Goal: Answer question/provide support

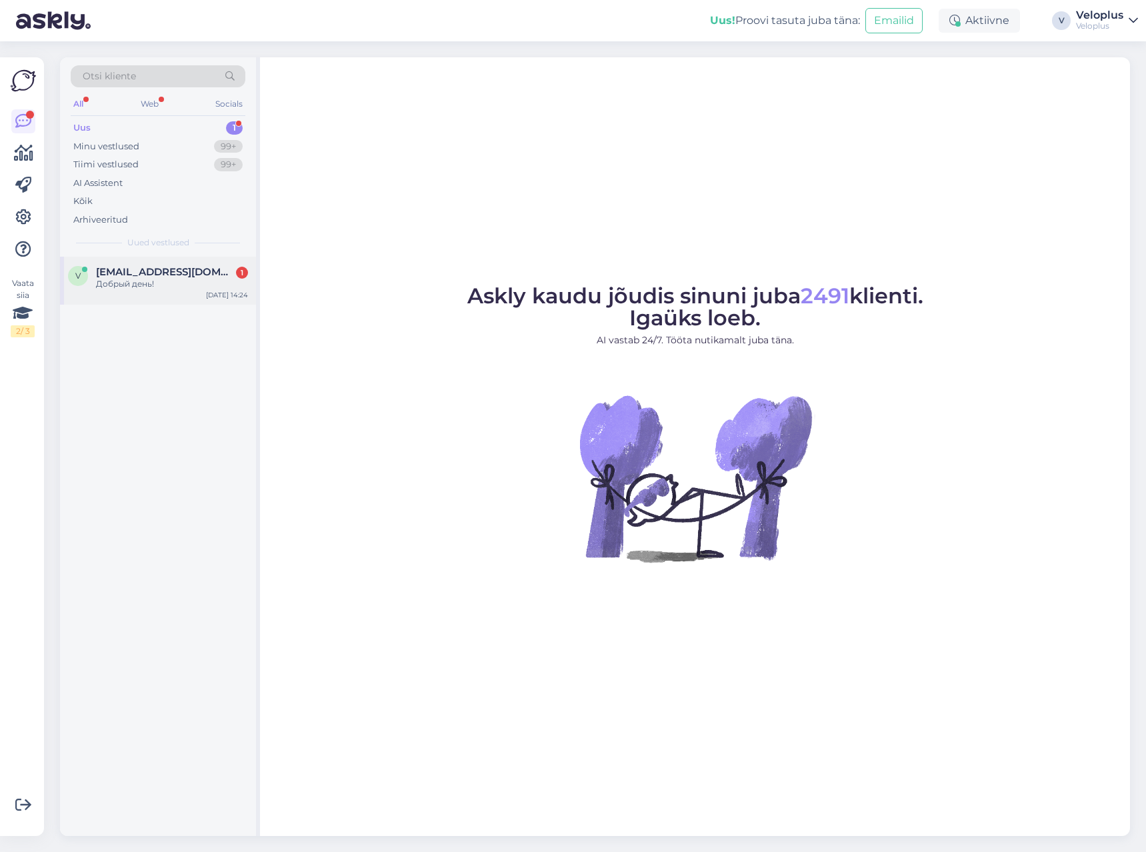
click at [189, 283] on div "Добрый день!" at bounding box center [172, 284] width 152 height 12
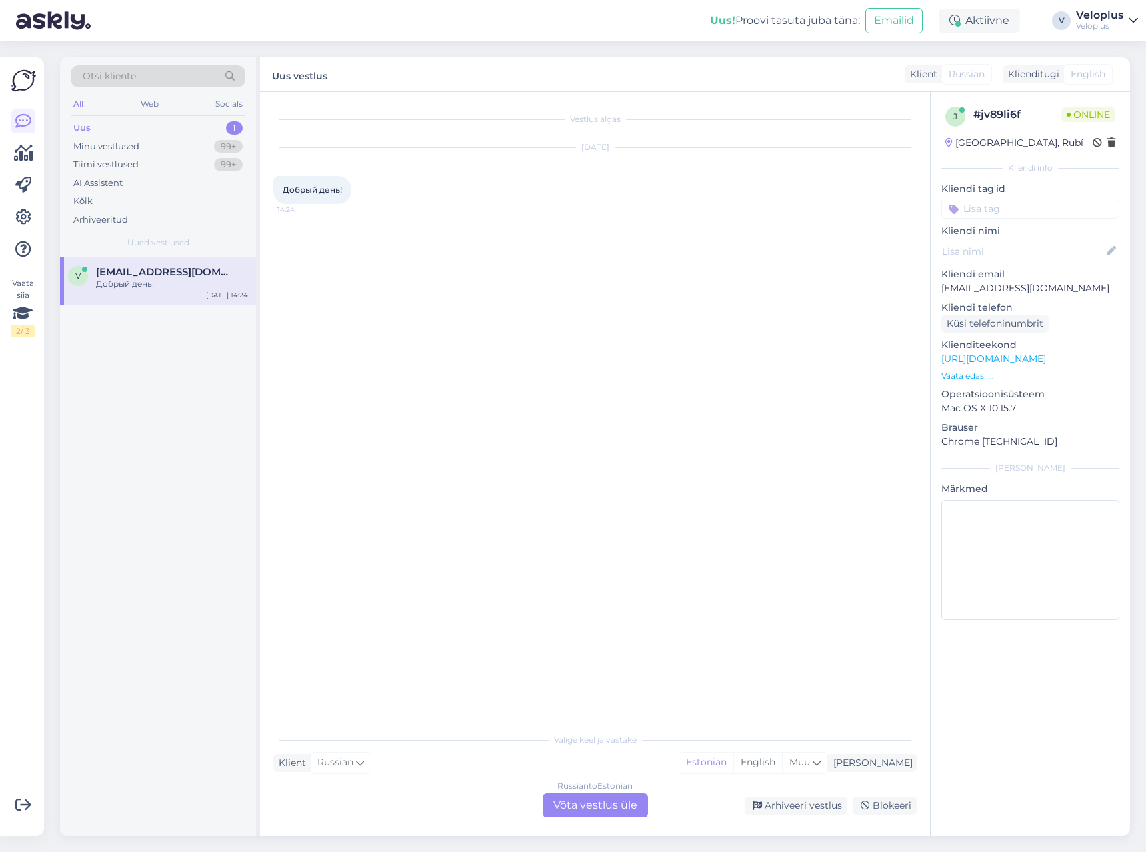
click at [606, 799] on div "Russian to Estonian Võta vestlus üle" at bounding box center [595, 805] width 105 height 24
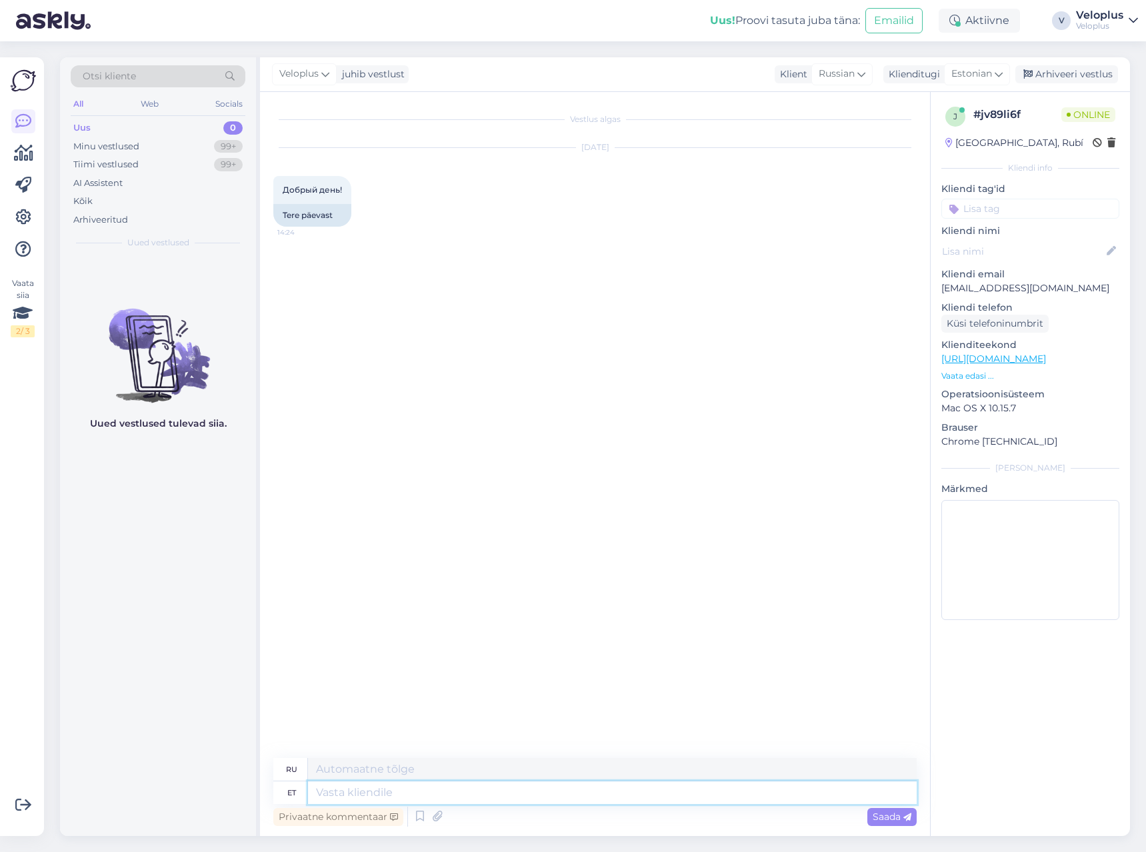
click at [513, 793] on textarea at bounding box center [612, 792] width 609 height 23
type textarea "Tere"
type textarea "Привет"
click at [997, 358] on link "[URL][DOMAIN_NAME]" at bounding box center [993, 359] width 105 height 12
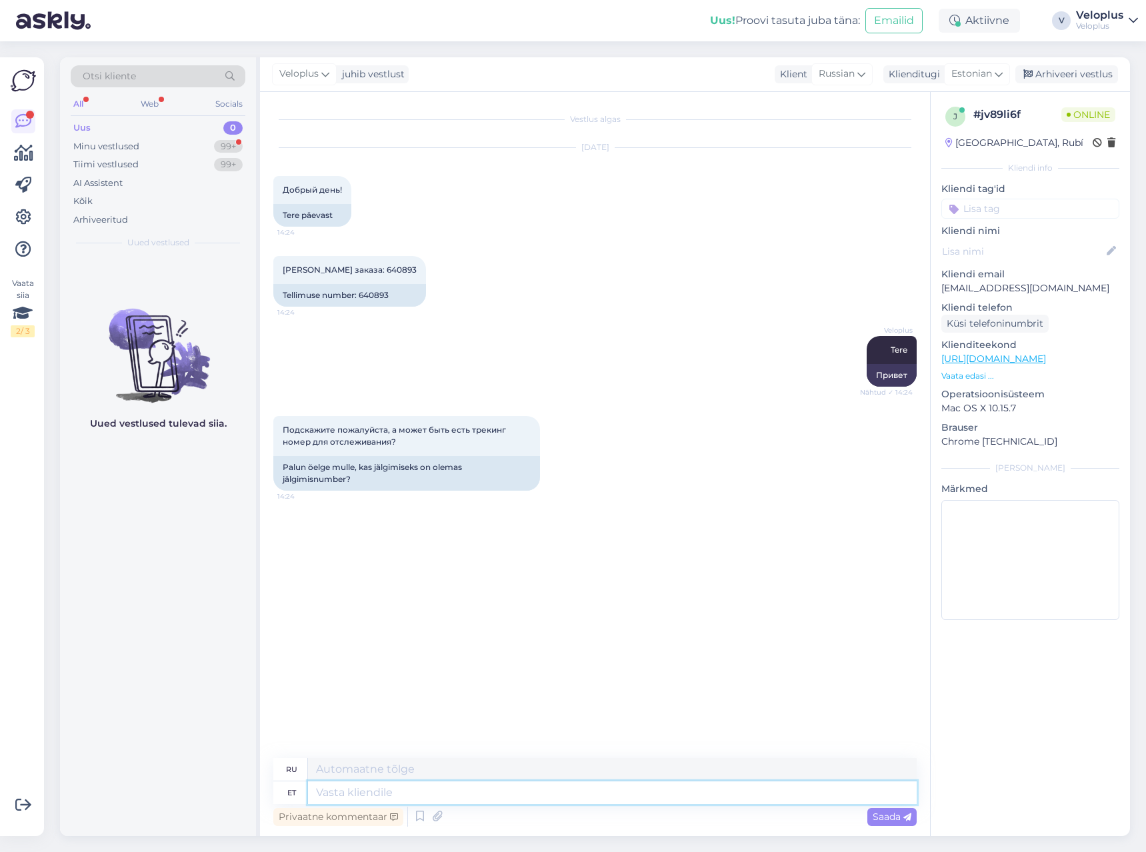
click at [365, 794] on textarea at bounding box center [612, 792] width 609 height 23
type textarea "Jah"
type textarea "Да"
type textarea "[PERSON_NAME]"
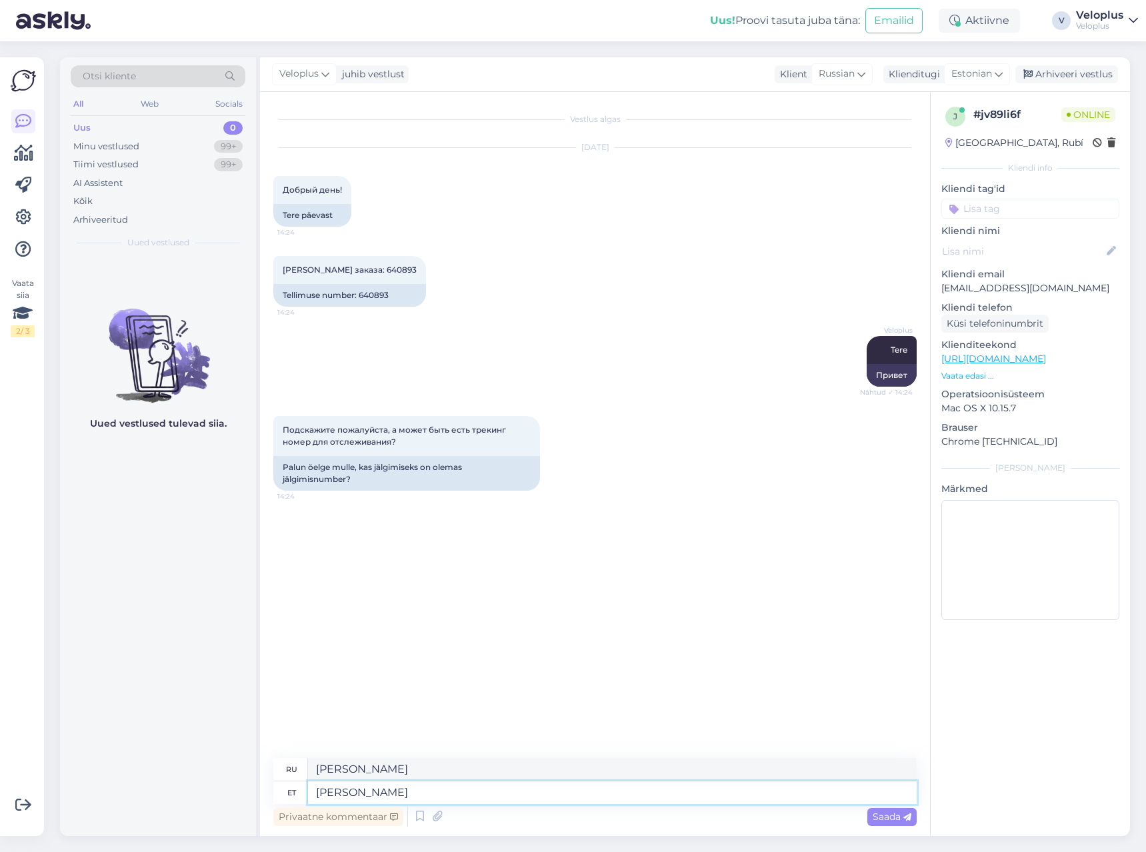
type textarea "J"
type textarea "Kohe, ü"
type textarea "Немедленно,"
type textarea "Kohe, üks h"
type textarea "Прямо сейчас, один"
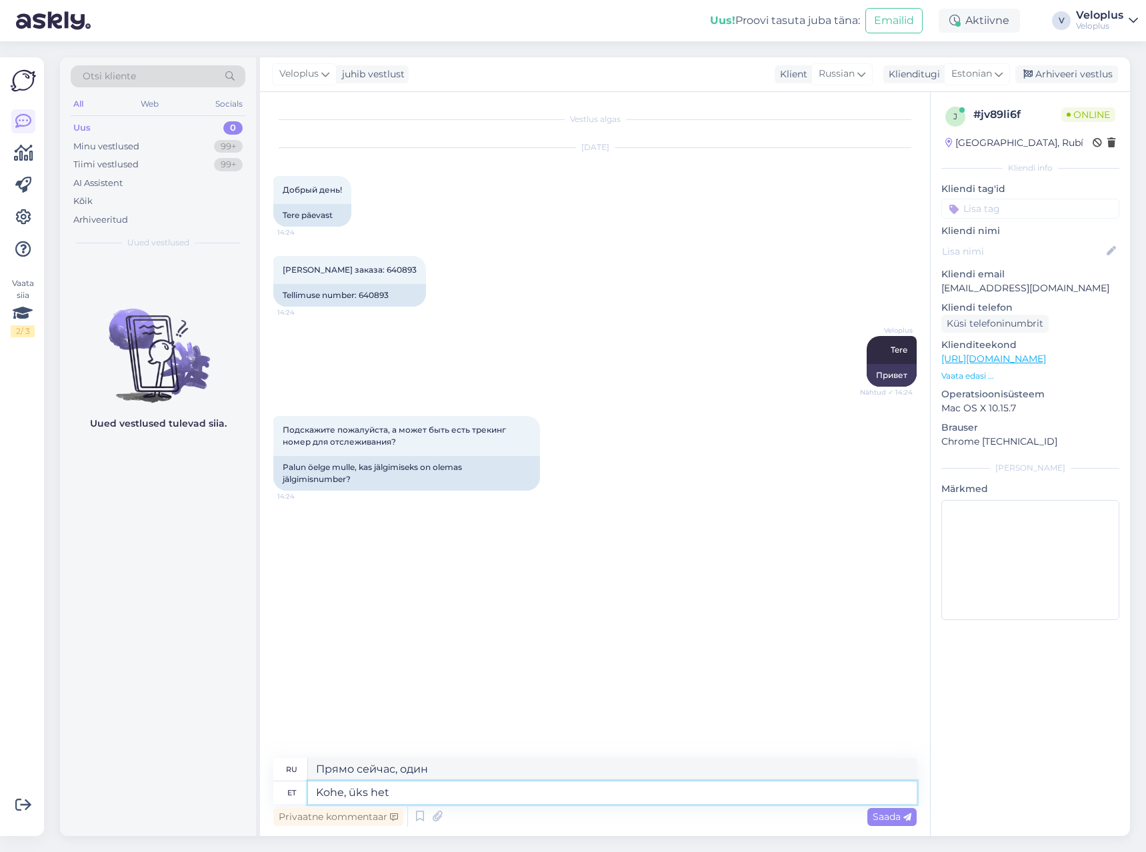
type textarea "Kohe, üks hetk"
type textarea "Прямо сейчас, на минутку."
click at [433, 787] on textarea at bounding box center [612, 792] width 609 height 23
paste textarea "CE213372964EE"
type textarea "CE213372964EE"
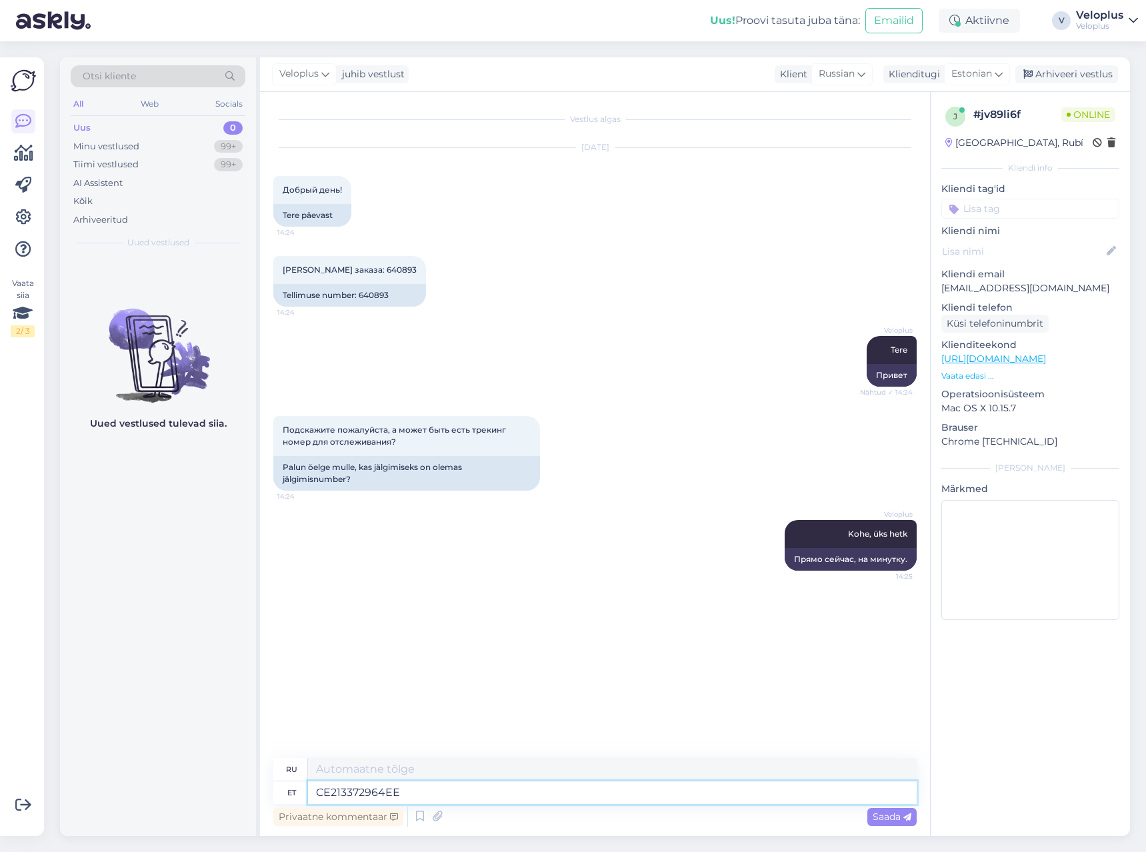
type textarea "CE213372964EE"
click at [392, 790] on textarea at bounding box center [612, 792] width 609 height 23
paste textarea "[URL][DOMAIN_NAME]"
type textarea "[URL][DOMAIN_NAME]"
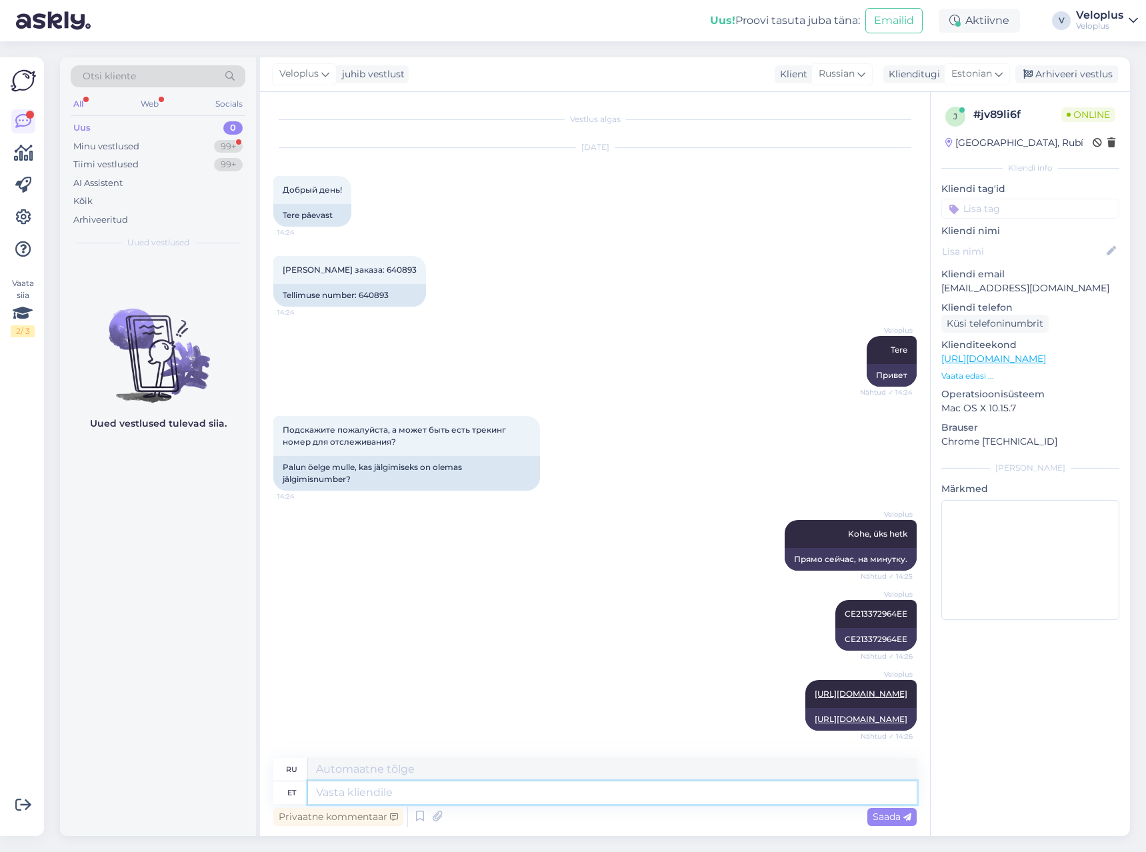
scroll to position [79, 0]
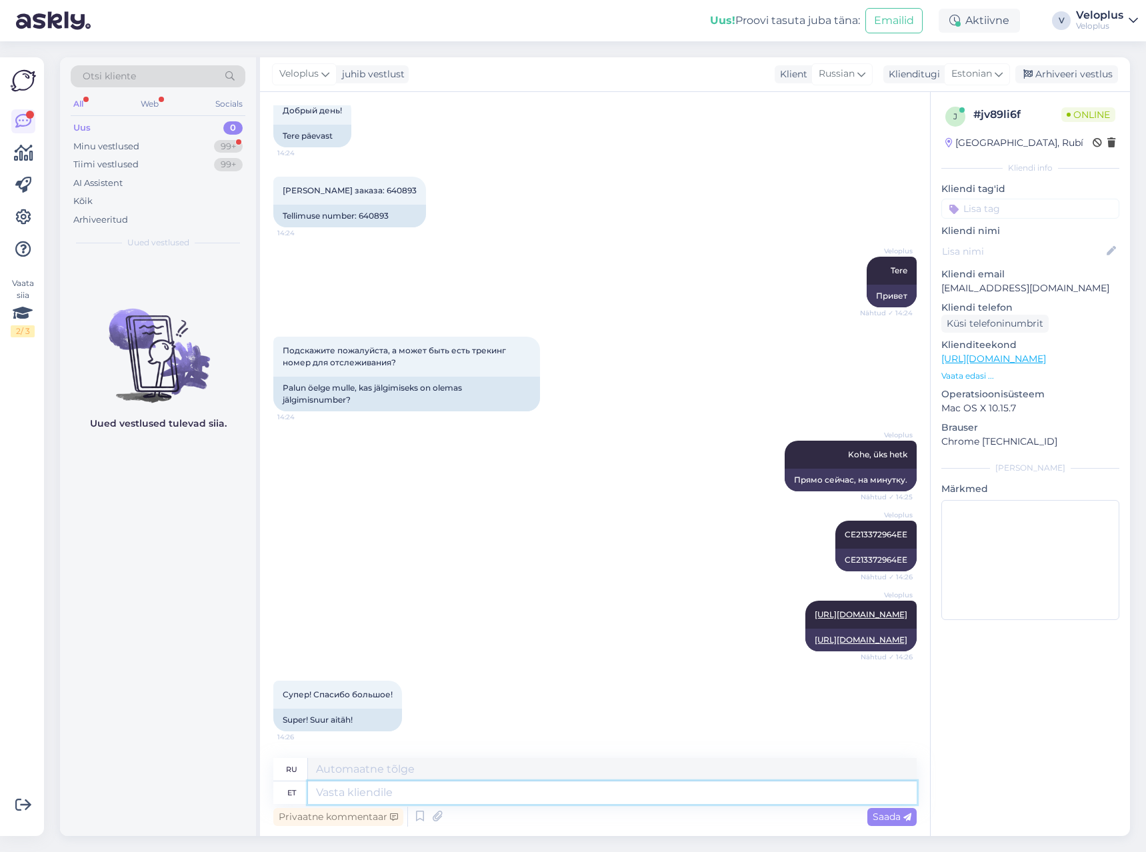
click at [380, 789] on textarea at bounding box center [612, 792] width 609 height 23
type textarea "Palun"
type textarea "Пожалуйста"
